Goal: Find specific page/section: Find specific page/section

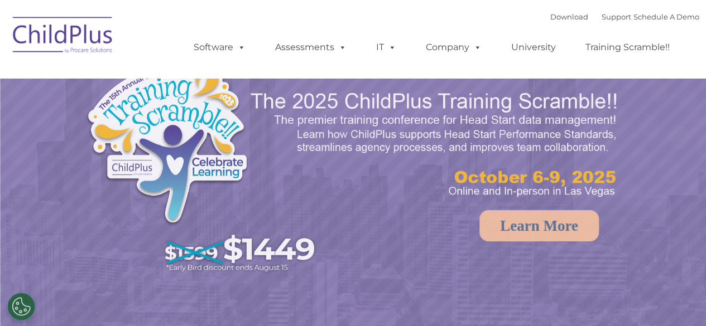
select select "MEDIUM"
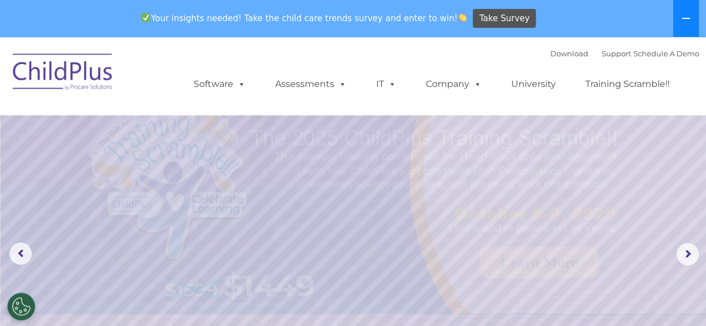
click at [681, 21] on icon at bounding box center [685, 18] width 9 height 9
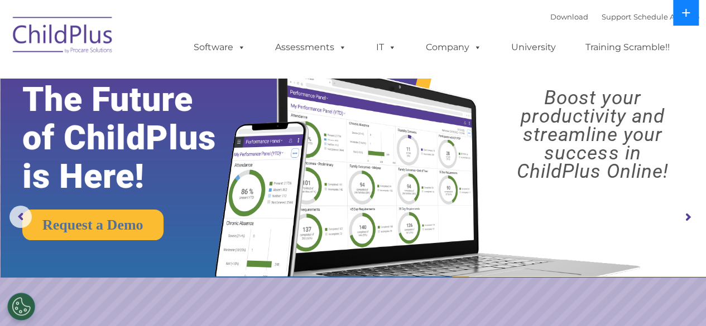
click at [681, 21] on button at bounding box center [686, 13] width 26 height 26
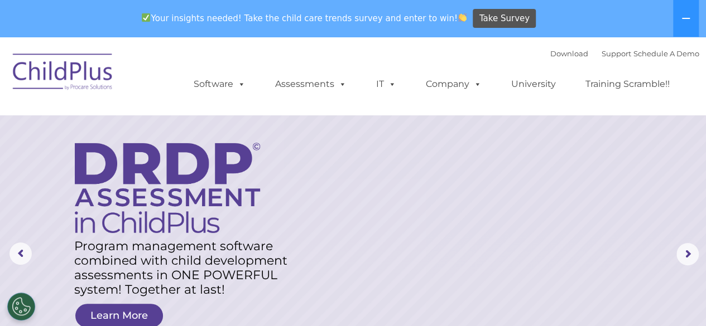
click at [61, 81] on img at bounding box center [63, 74] width 112 height 56
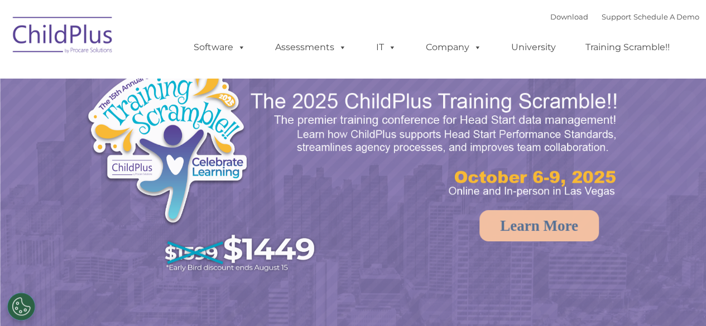
select select "MEDIUM"
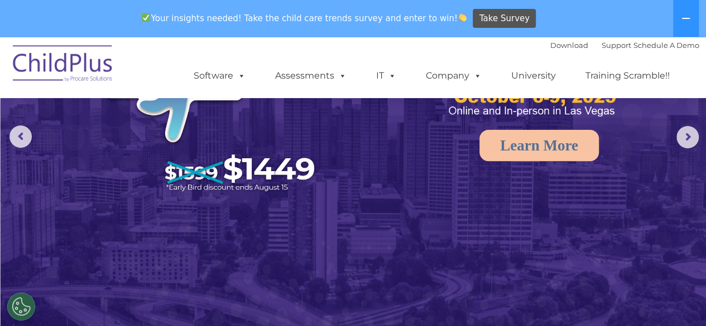
scroll to position [117, 0]
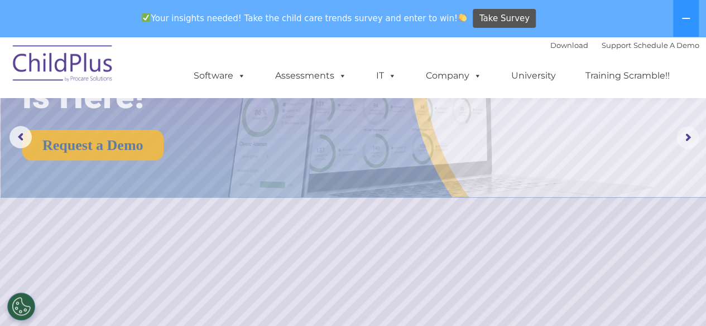
click at [683, 146] on rs-arrow at bounding box center [687, 138] width 22 height 22
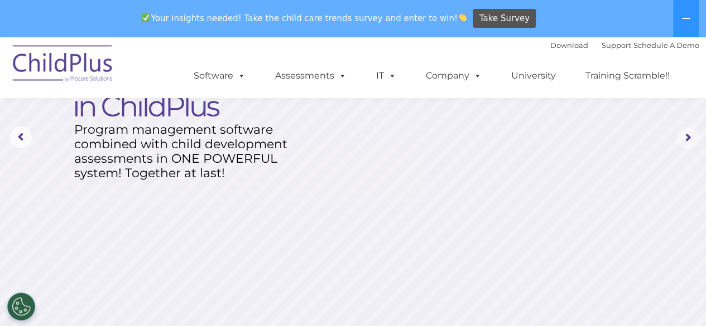
click at [683, 146] on rs-arrow at bounding box center [687, 138] width 22 height 22
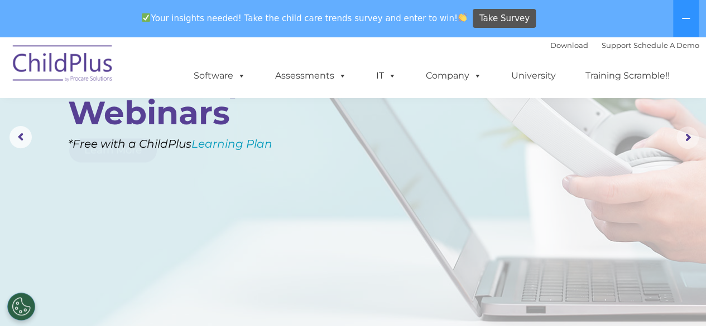
click at [683, 146] on rs-arrow at bounding box center [687, 138] width 22 height 22
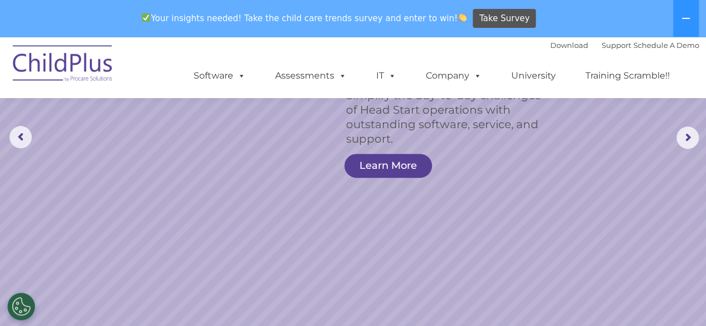
click at [461, 50] on div "Download Support | Schedule A Demo  MENU MENU Software ChildPlus: The original…" at bounding box center [435, 67] width 528 height 61
